Goal: Find specific page/section: Find specific page/section

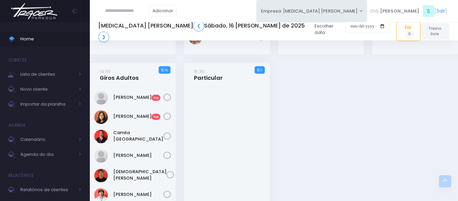
scroll to position [989, 0]
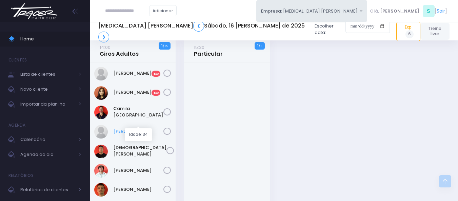
click at [130, 128] on link "[PERSON_NAME]" at bounding box center [138, 131] width 50 height 7
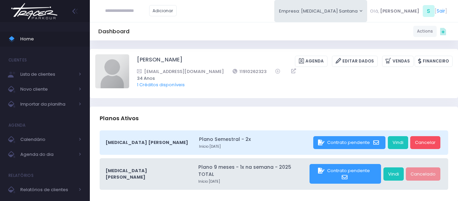
click at [38, 16] on img at bounding box center [34, 11] width 52 height 24
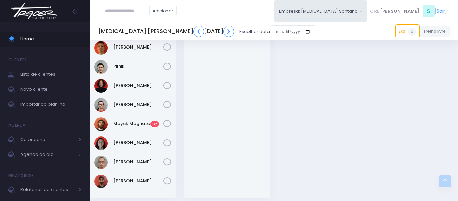
scroll to position [1130, 0]
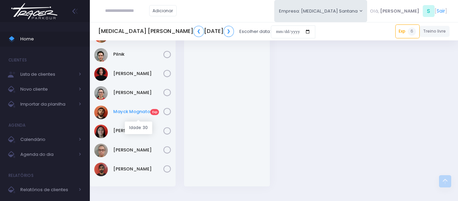
click at [135, 115] on link "Mayck Mognato Exp" at bounding box center [138, 111] width 50 height 7
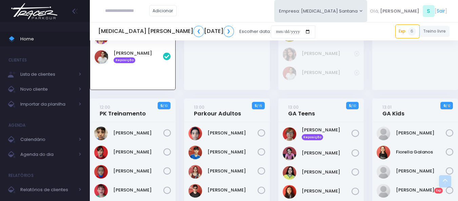
scroll to position [757, 0]
